Goal: Information Seeking & Learning: Learn about a topic

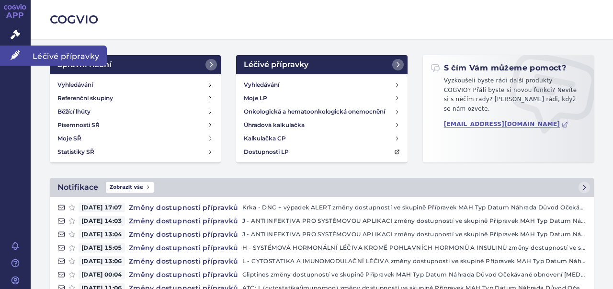
click at [11, 57] on icon at bounding box center [16, 55] width 10 height 10
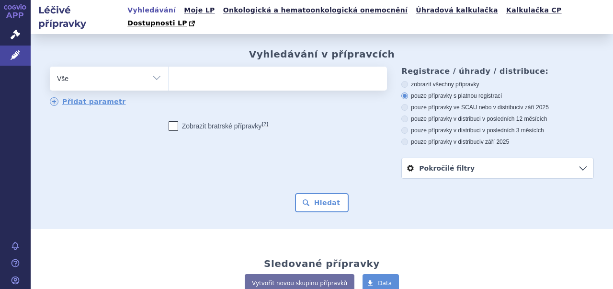
click at [255, 67] on ul at bounding box center [277, 77] width 216 height 20
click at [169, 66] on select at bounding box center [168, 78] width 0 height 24
paste input "B01AE07"
type input "B01AE07"
select select "B01AE07"
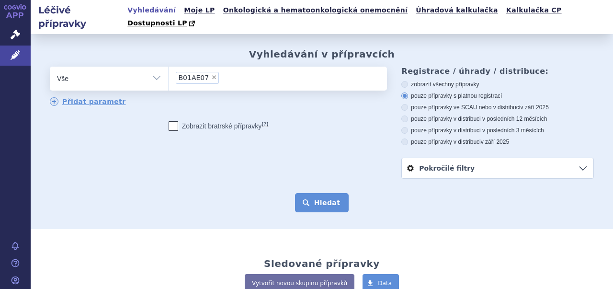
click at [330, 193] on button "Hledat" at bounding box center [322, 202] width 54 height 19
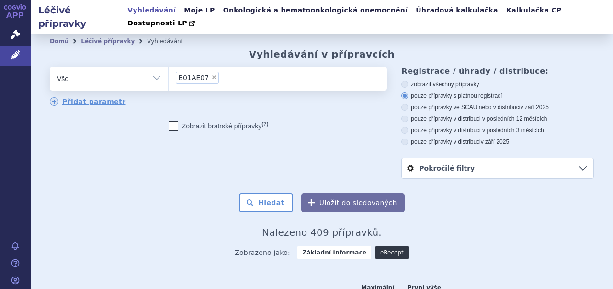
click at [382, 246] on link "eRecept" at bounding box center [392, 252] width 33 height 13
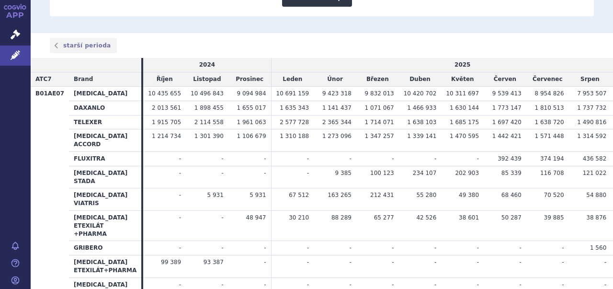
scroll to position [89, 0]
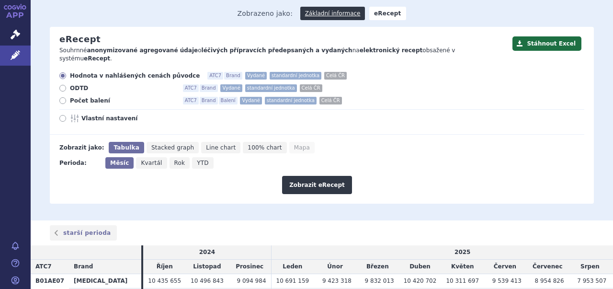
click at [94, 114] on span "Vlastní nastavení" at bounding box center [133, 118] width 105 height 8
click at [67, 116] on input "Vlastní nastavení" at bounding box center [63, 119] width 6 height 6
radio input "true"
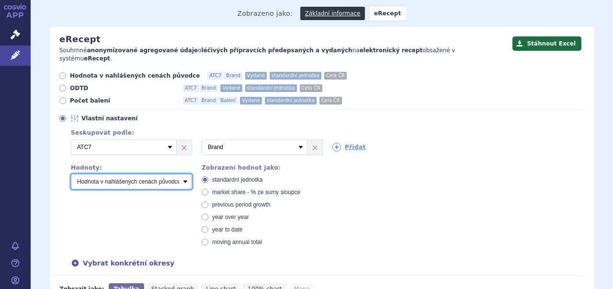
click at [183, 174] on select "Počet balení - vydané Hodnota v nahlášených cenách původce - vydané [DIS-13] Ho…" at bounding box center [131, 181] width 121 height 15
select select "predepsanePackages"
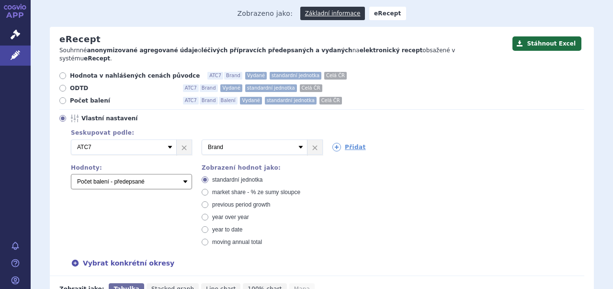
click at [71, 174] on select "Počet balení - vydané Hodnota v nahlášených cenách původce - vydané [DIS-13] Ho…" at bounding box center [131, 181] width 121 height 15
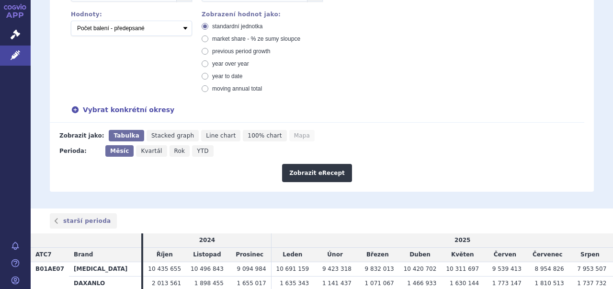
scroll to position [247, 0]
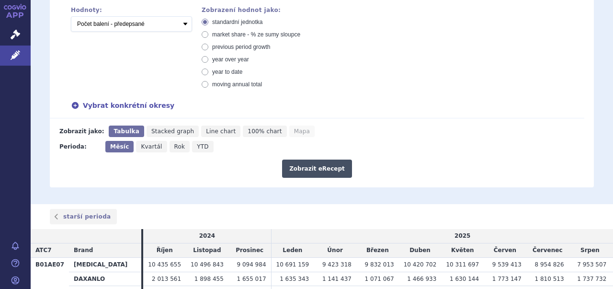
click at [308, 160] on button "Zobrazit eRecept" at bounding box center [317, 169] width 70 height 18
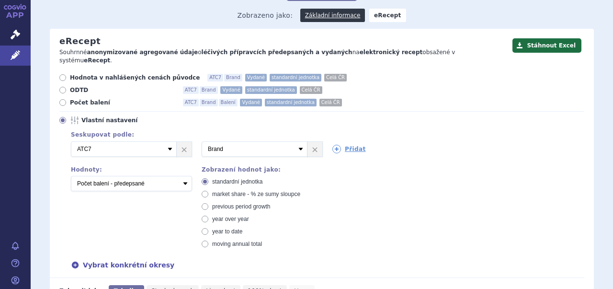
scroll to position [56, 0]
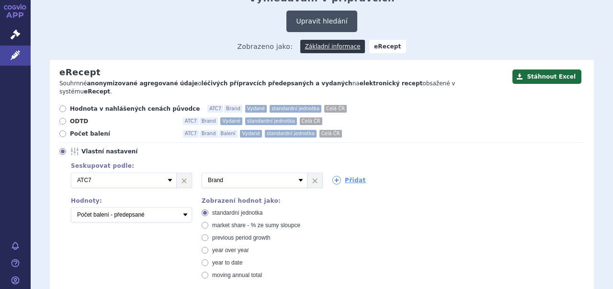
click at [324, 11] on button "Upravit hledání" at bounding box center [321, 22] width 70 height 22
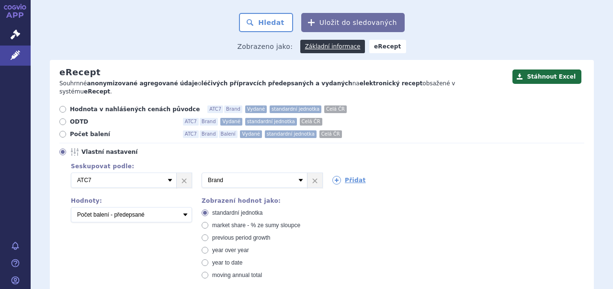
scroll to position [0, 0]
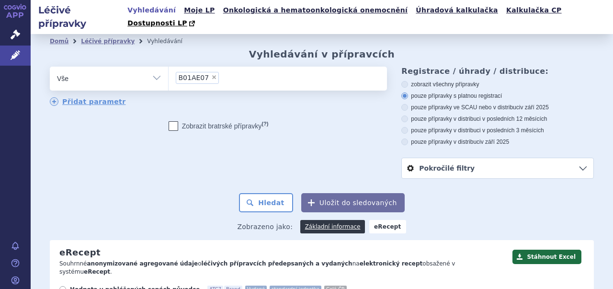
click at [211, 74] on span "×" at bounding box center [214, 77] width 6 height 6
click at [169, 67] on select "B01AE07" at bounding box center [168, 78] width 0 height 24
select select
click at [226, 70] on ul at bounding box center [277, 77] width 216 height 20
click at [169, 70] on select "B01AE07" at bounding box center [168, 78] width 0 height 24
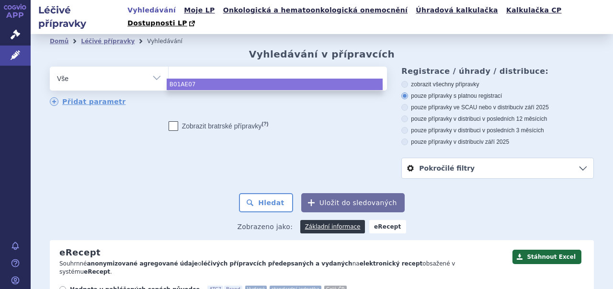
paste input "B01AF03"
type input "B01AF03"
select select "B01AF03"
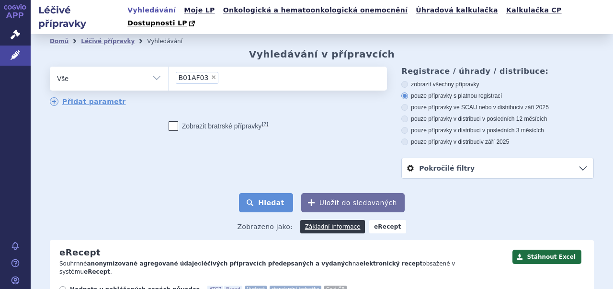
click at [267, 193] on button "Hledat" at bounding box center [266, 202] width 54 height 19
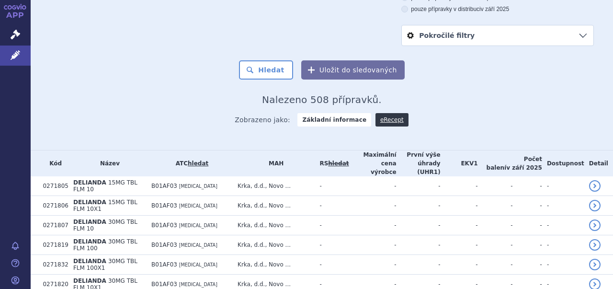
scroll to position [138, 0]
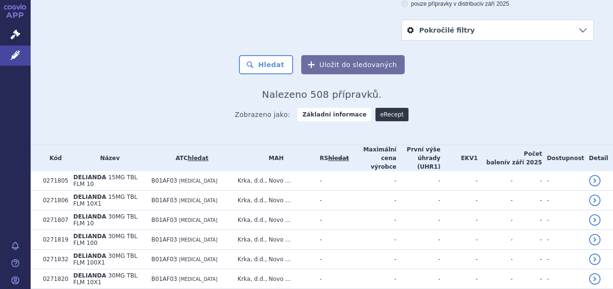
click at [377, 108] on link "eRecept" at bounding box center [392, 114] width 33 height 13
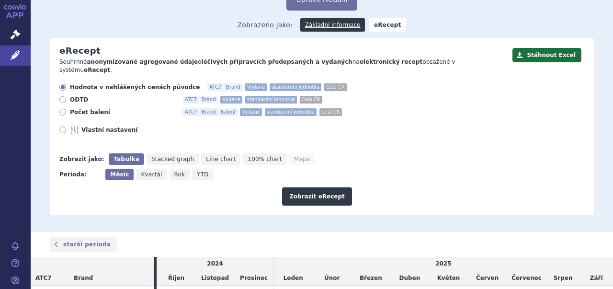
scroll to position [91, 0]
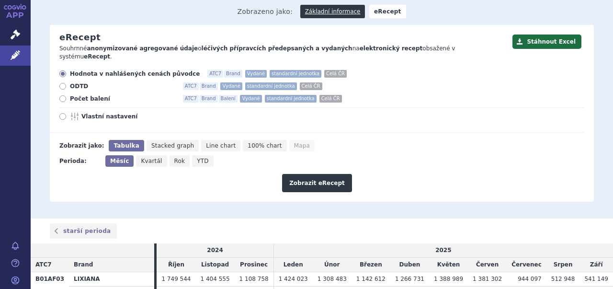
click at [97, 113] on span "Vlastní nastavení" at bounding box center [133, 117] width 105 height 8
click at [67, 114] on input "Vlastní nastavení" at bounding box center [63, 117] width 6 height 6
radio input "true"
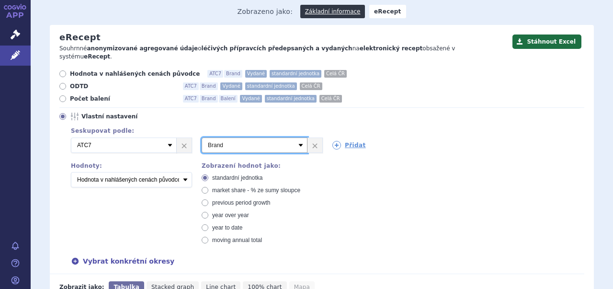
click at [298, 137] on select "Vyberte groupování ATC3 ATC5 ATC7 Brand Balení Síla Forma SÚKL kód MAH VPOIS Re…" at bounding box center [255, 144] width 106 height 15
click at [434, 86] on div "Hodnota v nahlášených cenách původce ATC7 Brand Vydané standardní jednotka Celá…" at bounding box center [317, 172] width 535 height 204
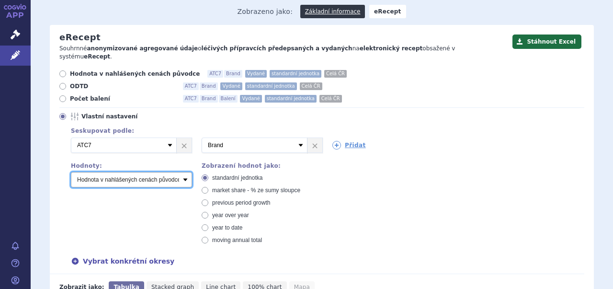
click at [180, 172] on select "Počet balení - vydané Hodnota v nahlášených cenách původce - vydané [DIS-13] Ho…" at bounding box center [131, 179] width 121 height 15
select select "predepsanePackages"
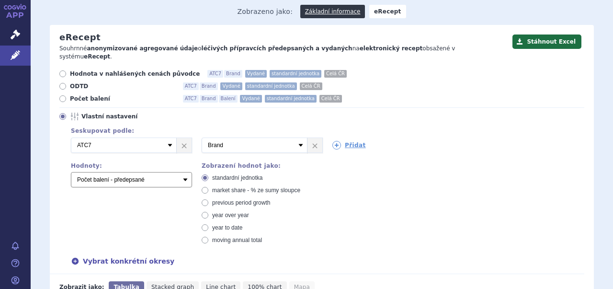
click at [71, 172] on select "Počet balení - vydané Hodnota v nahlášených cenách původce - vydané [DIS-13] Ho…" at bounding box center [131, 179] width 121 height 15
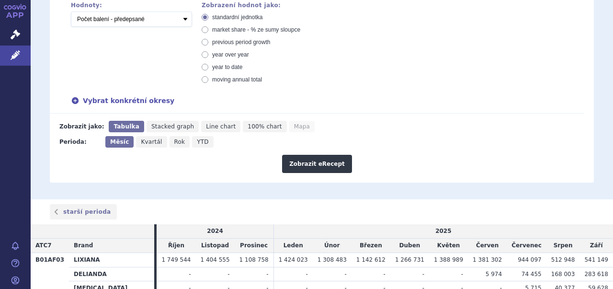
scroll to position [254, 0]
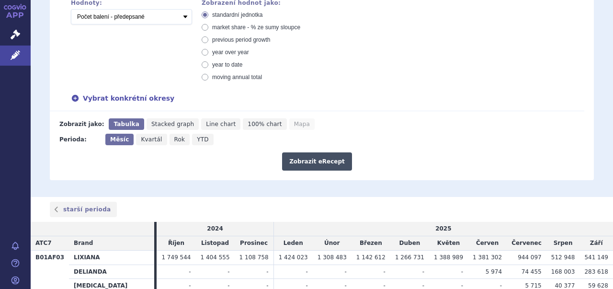
click at [287, 152] on button "Zobrazit eRecept" at bounding box center [317, 161] width 70 height 18
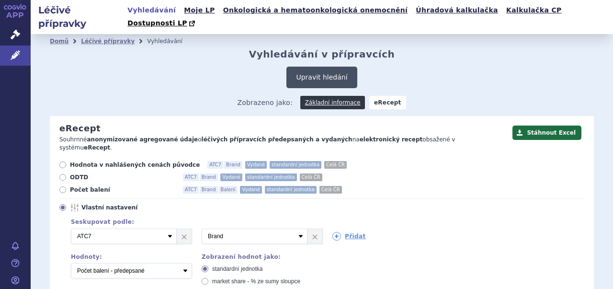
click at [314, 67] on button "Upravit hledání" at bounding box center [321, 78] width 70 height 22
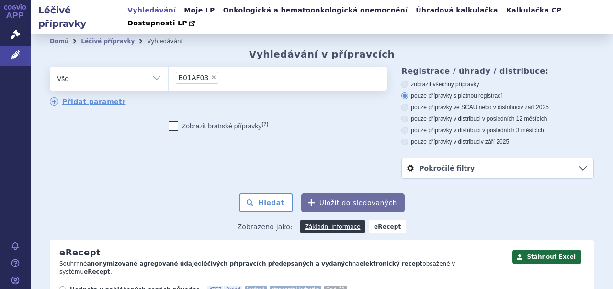
click at [211, 74] on span "×" at bounding box center [214, 77] width 6 height 6
click at [169, 67] on select "B01AF03" at bounding box center [168, 78] width 0 height 24
select select
type input "C09BX01"
select select "C09BX01"
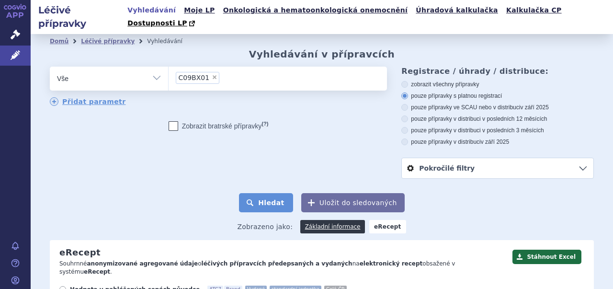
click at [283, 193] on button "Hledat" at bounding box center [266, 202] width 54 height 19
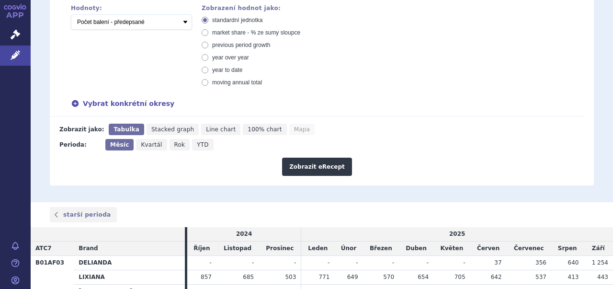
scroll to position [432, 0]
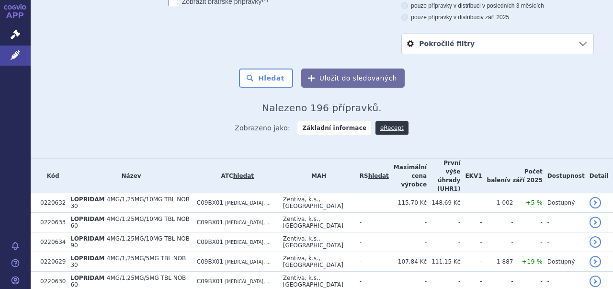
scroll to position [127, 0]
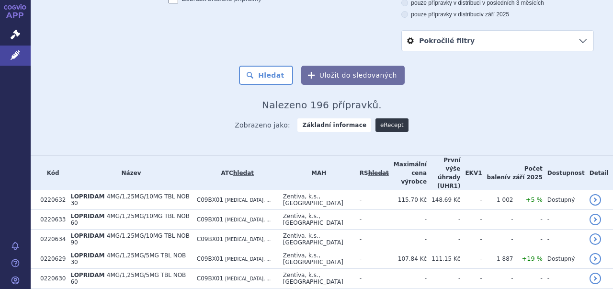
click at [378, 118] on link "eRecept" at bounding box center [392, 124] width 33 height 13
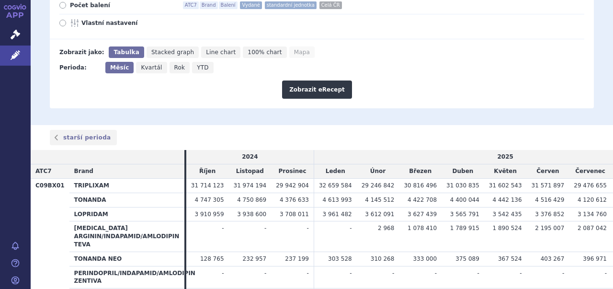
scroll to position [185, 0]
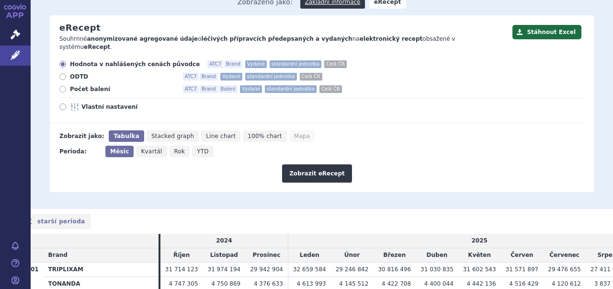
scroll to position [100, 0]
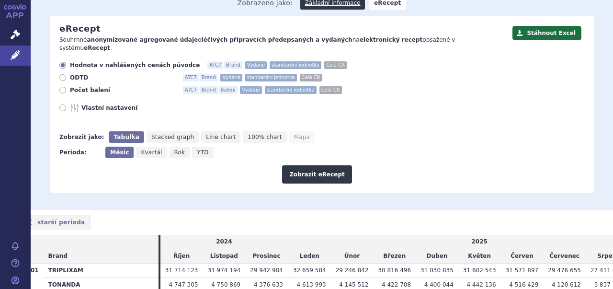
click at [110, 104] on span "Vlastní nastavení" at bounding box center [133, 108] width 105 height 8
click at [67, 106] on input "Vlastní nastavení" at bounding box center [63, 109] width 6 height 6
radio input "true"
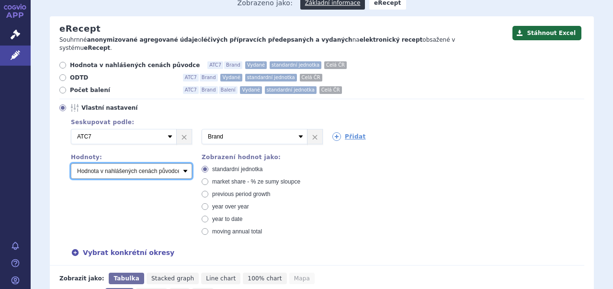
click at [166, 163] on select "Počet balení - vydané Hodnota v nahlášených cenách původce - vydané [DIS-13] Ho…" at bounding box center [131, 170] width 121 height 15
select select "predepsanePackages"
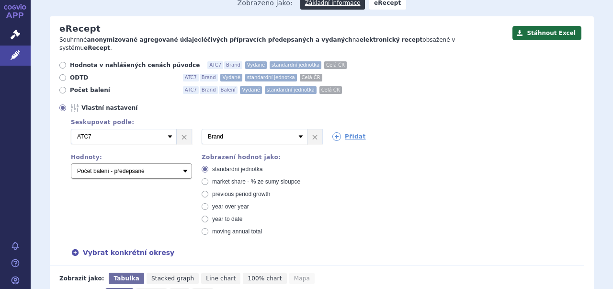
click at [71, 163] on select "Počet balení - vydané Hodnota v nahlášených cenách původce - vydané [DIS-13] Ho…" at bounding box center [131, 170] width 121 height 15
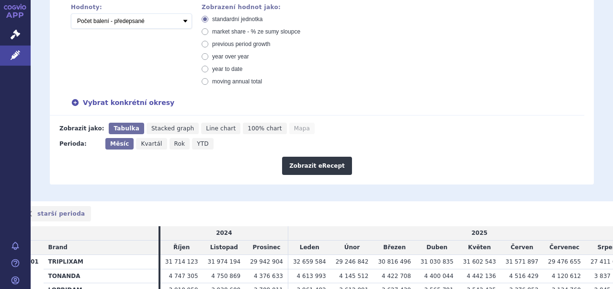
scroll to position [251, 0]
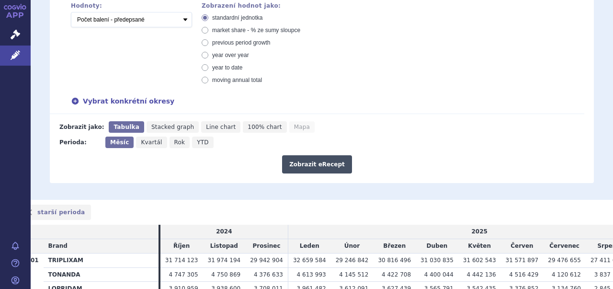
click at [295, 155] on button "Zobrazit eRecept" at bounding box center [317, 164] width 70 height 18
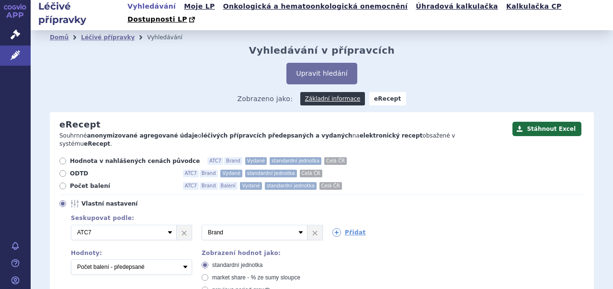
scroll to position [5, 0]
